Goal: Task Accomplishment & Management: Manage account settings

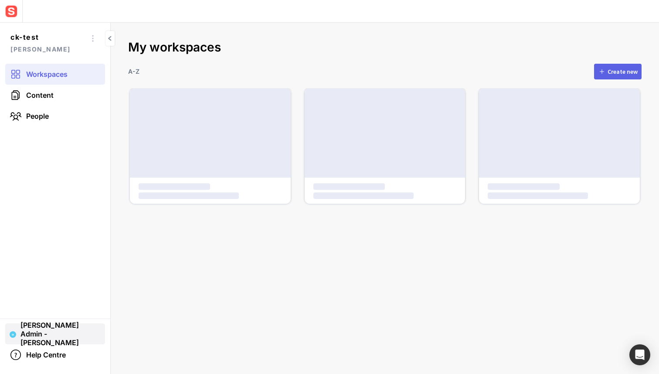
click at [52, 328] on span "[PERSON_NAME] Admin - [PERSON_NAME]" at bounding box center [60, 333] width 80 height 26
click at [47, 198] on div at bounding box center [329, 187] width 659 height 374
click at [17, 17] on img at bounding box center [11, 11] width 16 height 16
click at [90, 130] on div "Workspaces Content People" at bounding box center [55, 191] width 110 height 255
click at [62, 90] on link "Content" at bounding box center [55, 95] width 100 height 21
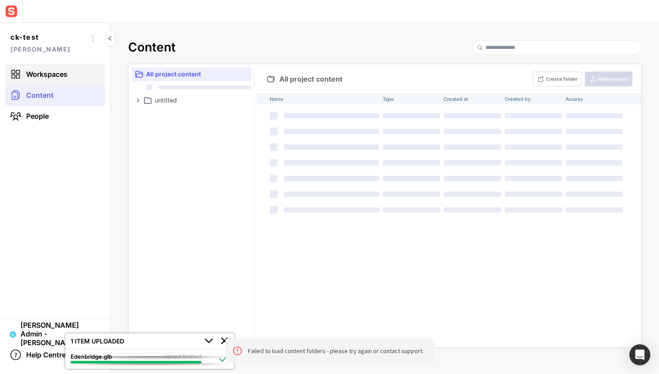
click at [54, 74] on span "Workspaces" at bounding box center [46, 74] width 41 height 9
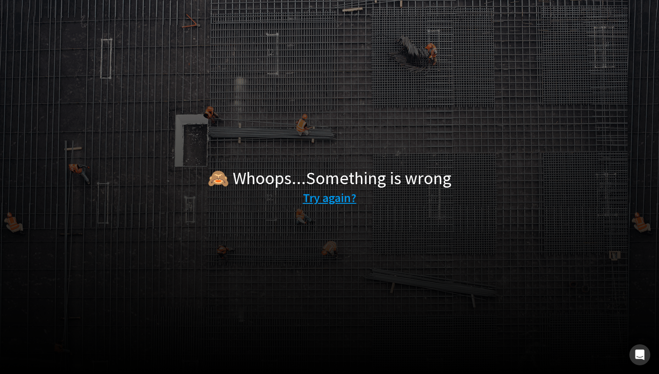
click at [314, 194] on link "Try again?" at bounding box center [330, 197] width 54 height 18
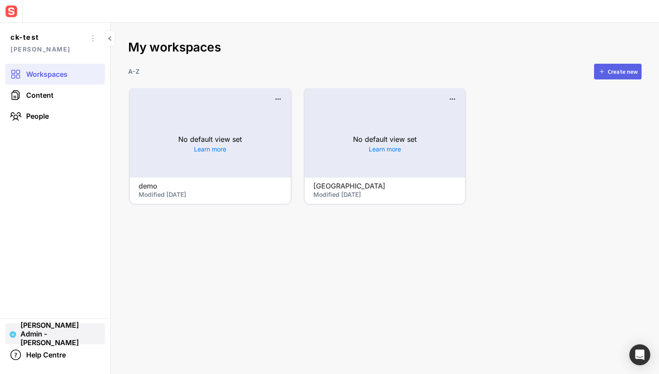
click at [49, 326] on span "Sensat Admin - Chris Kapp" at bounding box center [60, 333] width 80 height 26
click at [54, 227] on div at bounding box center [329, 187] width 659 height 374
click at [9, 11] on img at bounding box center [11, 11] width 16 height 16
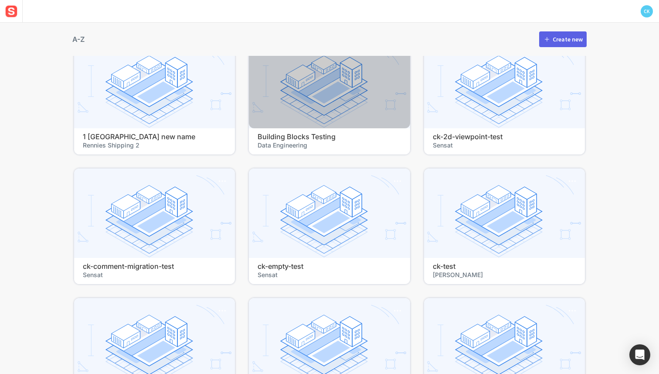
scroll to position [85, 0]
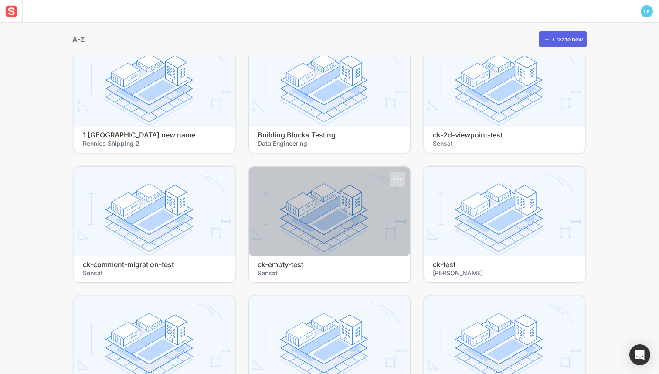
click at [394, 182] on mapp-icon at bounding box center [397, 179] width 13 height 13
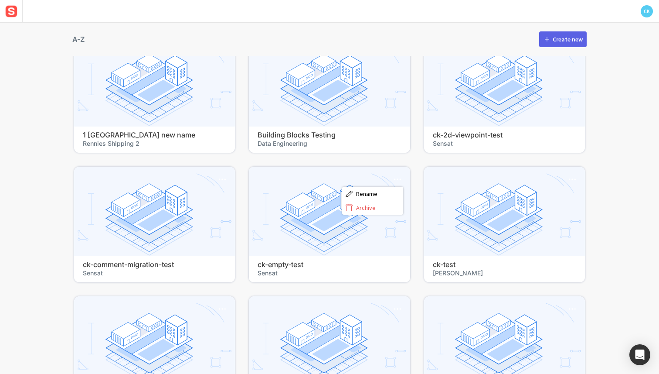
click at [414, 162] on div at bounding box center [329, 187] width 659 height 374
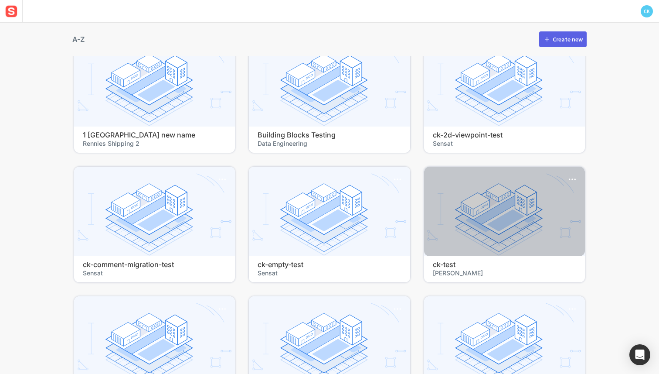
click at [436, 266] on h4 "ck-test" at bounding box center [504, 264] width 143 height 8
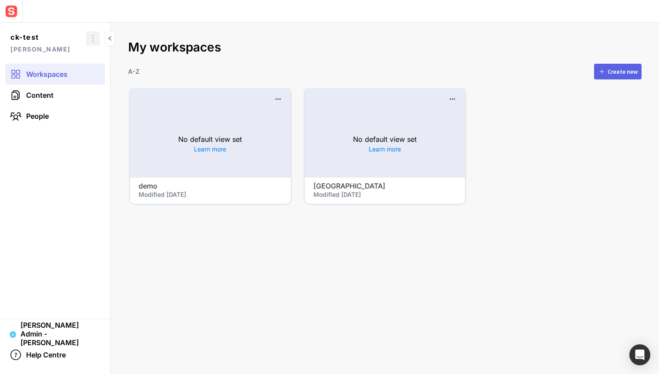
click at [91, 35] on mapp-icon at bounding box center [93, 38] width 12 height 12
click at [61, 56] on label "Project settings" at bounding box center [69, 52] width 61 height 14
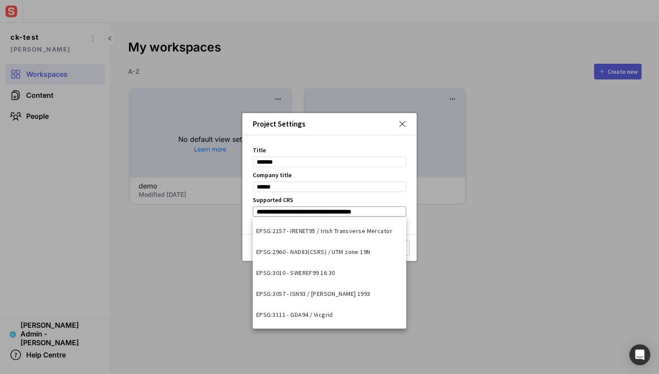
click at [375, 211] on input "**********" at bounding box center [329, 211] width 153 height 10
type input "****"
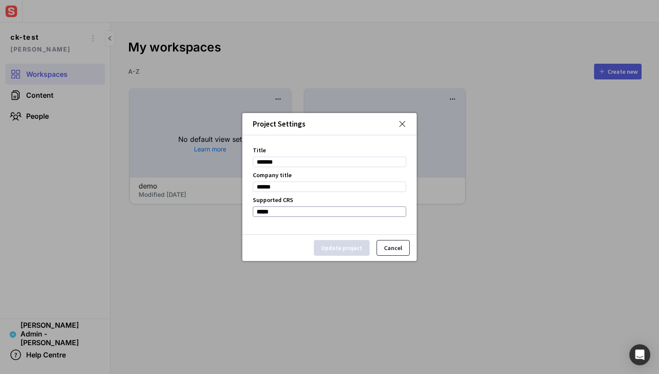
type input "*****"
click at [382, 249] on button "Cancel" at bounding box center [393, 248] width 33 height 16
